Goal: Check status

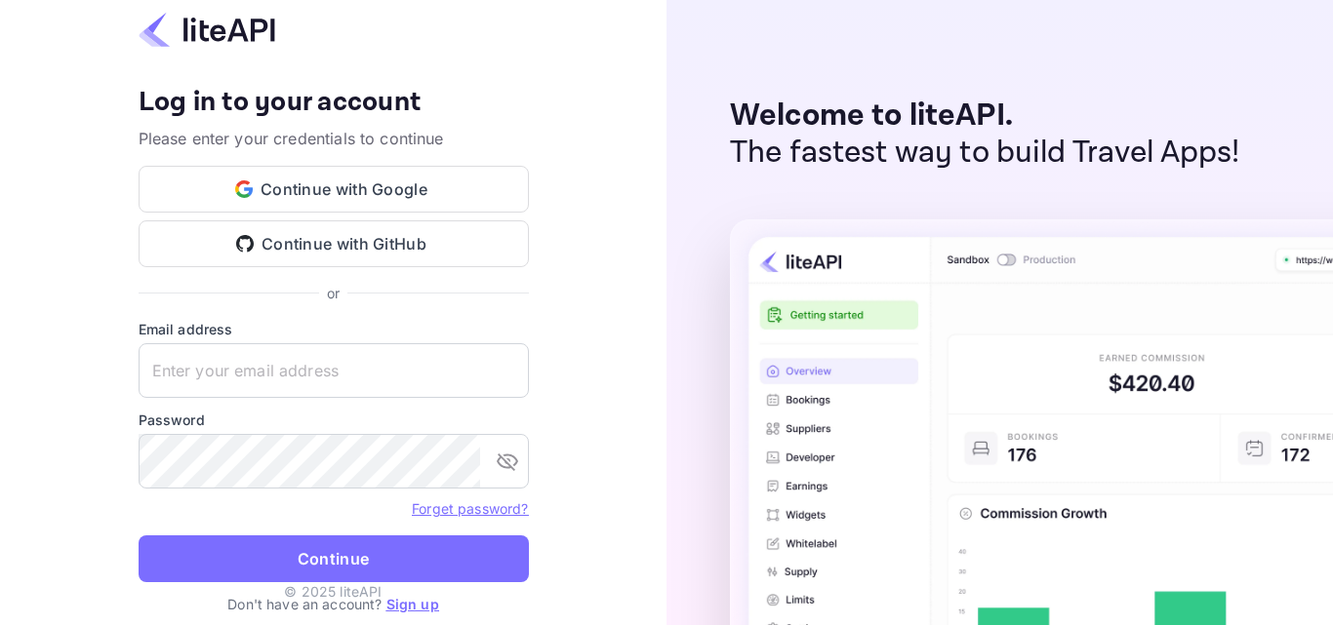
type input "[PERSON_NAME][EMAIL_ADDRESS][DOMAIN_NAME]"
click at [337, 548] on button "Continue" at bounding box center [334, 559] width 390 height 47
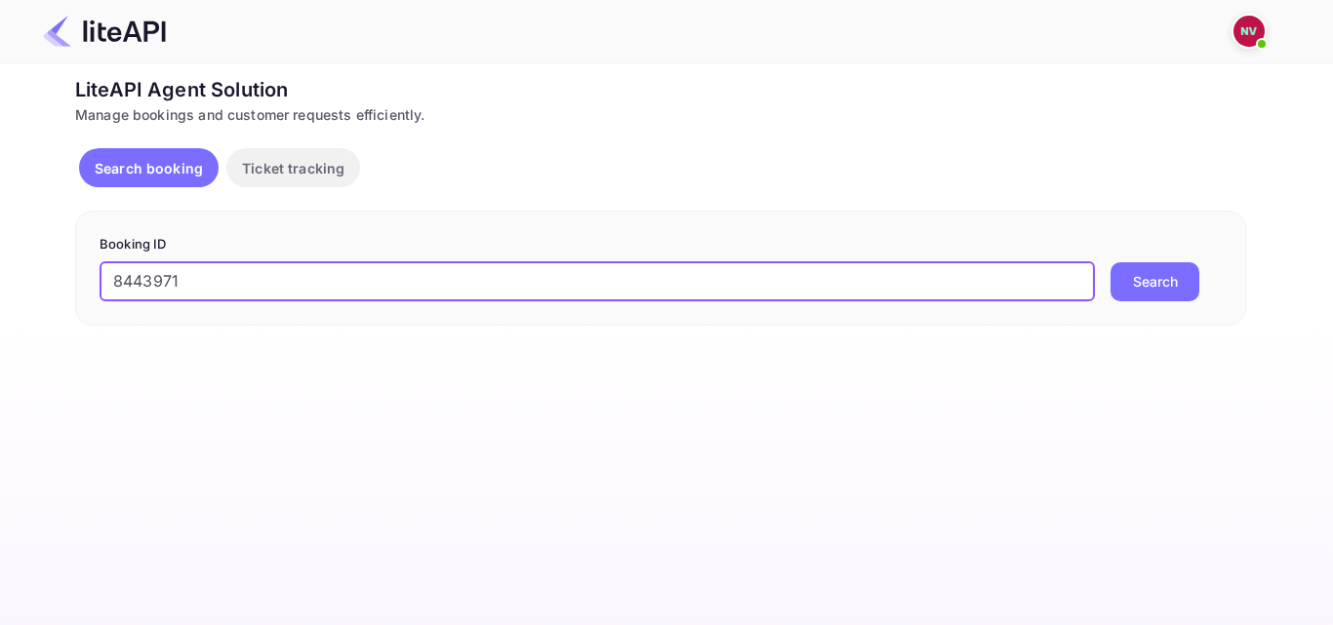
type input "8443971"
click at [1169, 287] on button "Search" at bounding box center [1154, 281] width 89 height 39
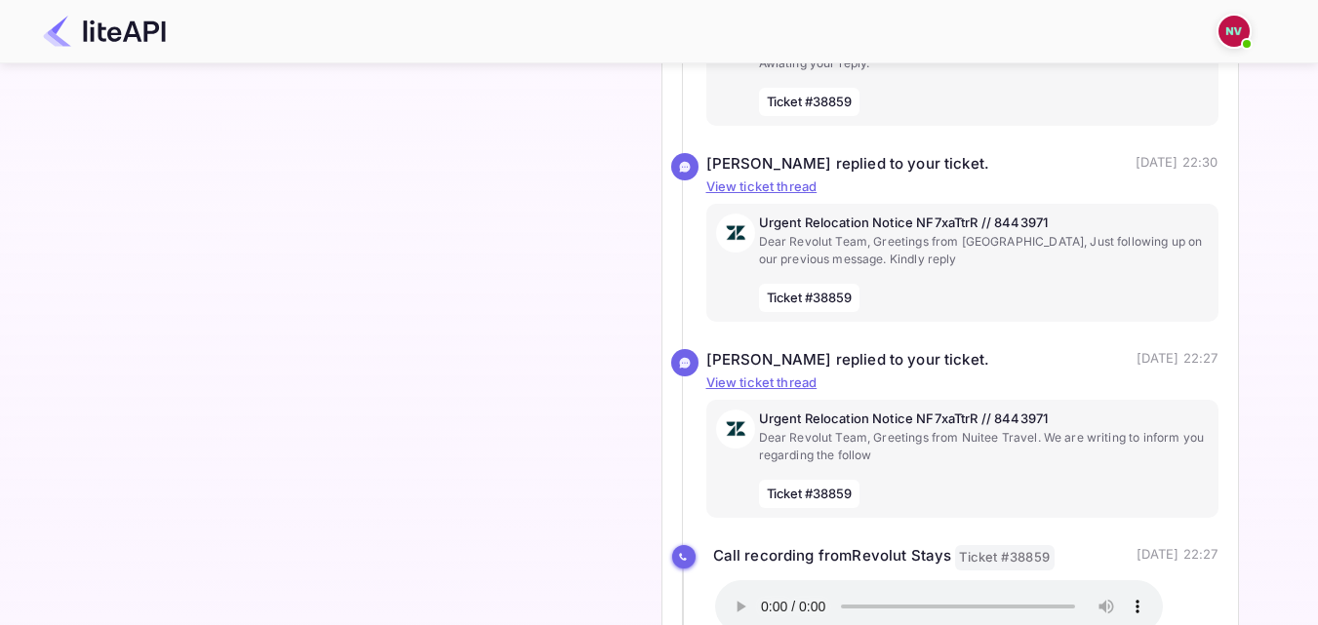
scroll to position [4324, 0]
